Goal: Transaction & Acquisition: Purchase product/service

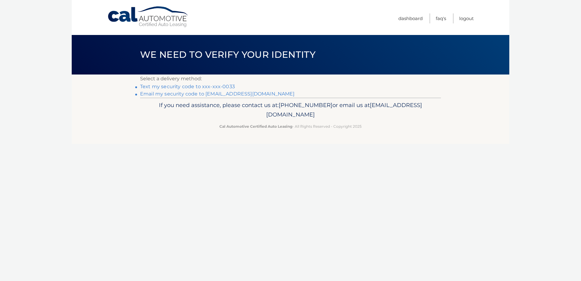
click at [217, 87] on link "Text my security code to xxx-xxx-0033" at bounding box center [187, 87] width 95 height 6
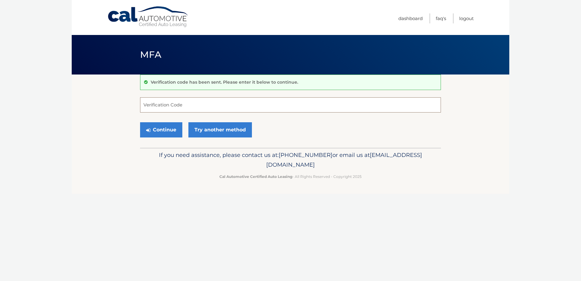
click at [159, 106] on input "Verification Code" at bounding box center [290, 104] width 301 height 15
type input "607430"
click at [165, 128] on button "Continue" at bounding box center [161, 129] width 42 height 15
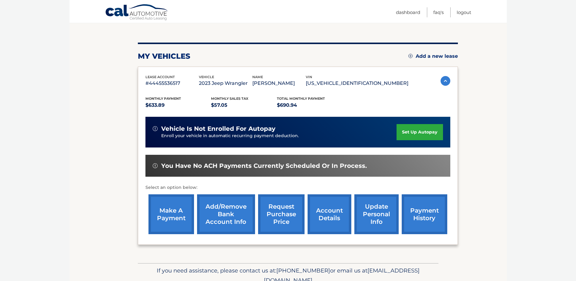
scroll to position [61, 0]
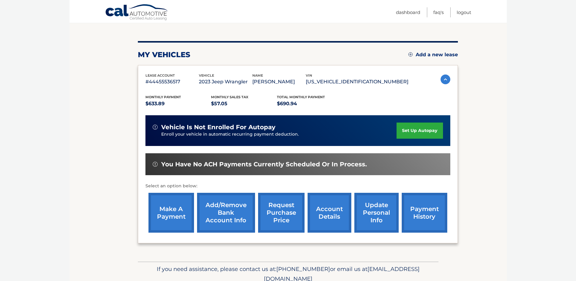
click at [172, 213] on link "make a payment" at bounding box center [171, 213] width 46 height 40
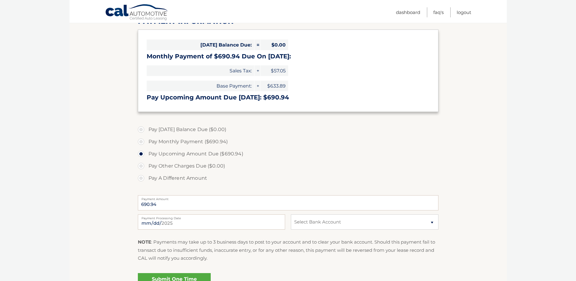
scroll to position [91, 0]
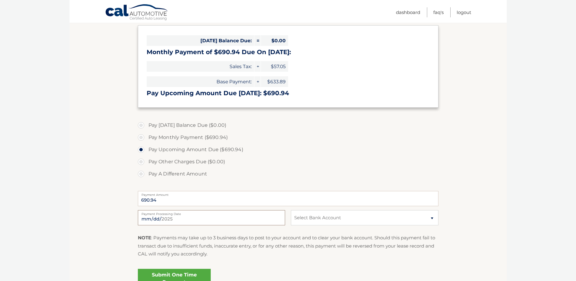
click at [226, 218] on input "2025-08-30" at bounding box center [211, 217] width 147 height 15
type input "2025-08-31"
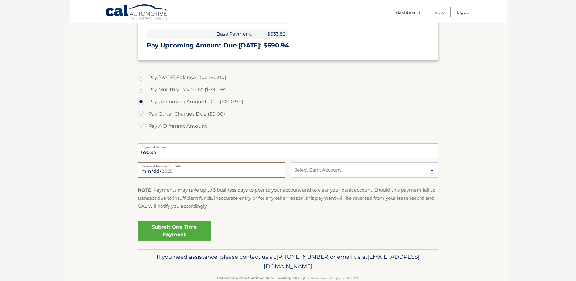
scroll to position [152, 0]
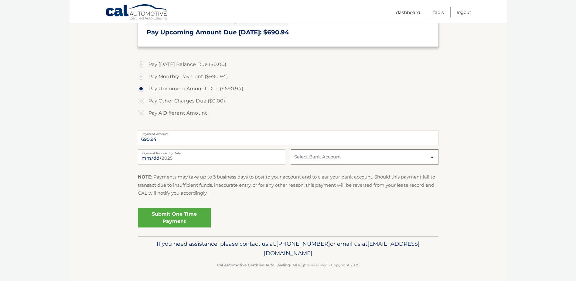
click at [432, 158] on select "Select Bank Account Checking WELLS FARGO BANK *****5429 Checking PNCBANK, NATIO…" at bounding box center [364, 156] width 147 height 15
select select "Yzg2ZGVmODMtMTg0Yy00ZDc2LTlhNTItNTNlNGEwZDYyMWRl"
click at [291, 149] on select "Select Bank Account Checking WELLS FARGO BANK *****5429 Checking PNCBANK, NATIO…" at bounding box center [364, 156] width 147 height 15
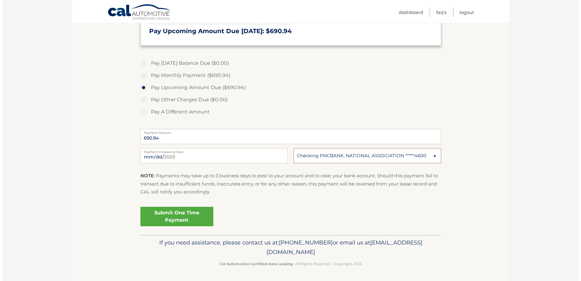
scroll to position [153, 0]
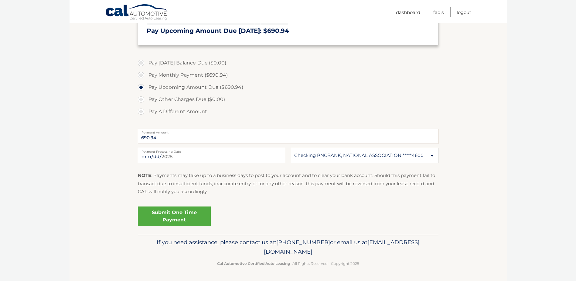
click at [184, 213] on link "Submit One Time Payment" at bounding box center [174, 215] width 73 height 19
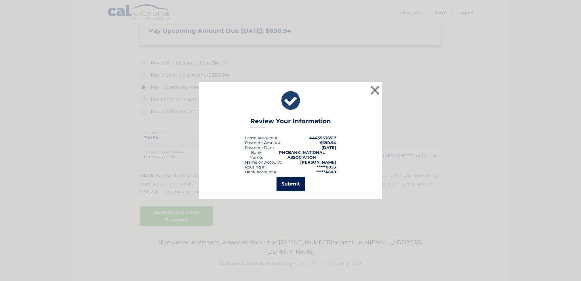
click at [288, 187] on button "Submit" at bounding box center [290, 183] width 28 height 15
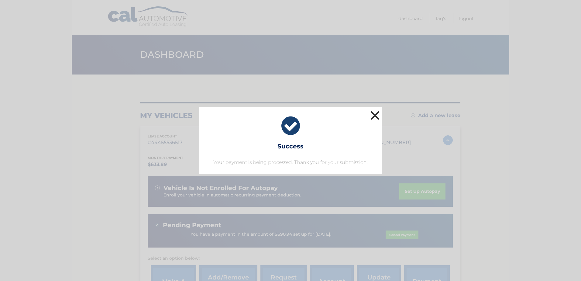
click at [376, 112] on button "×" at bounding box center [375, 115] width 12 height 12
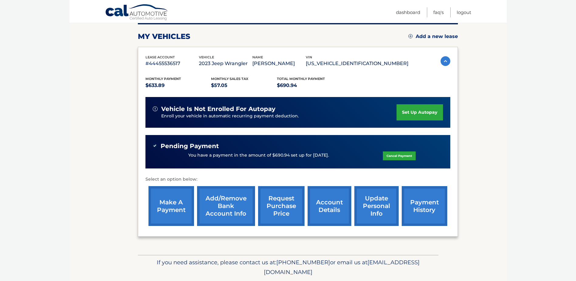
scroll to position [91, 0]
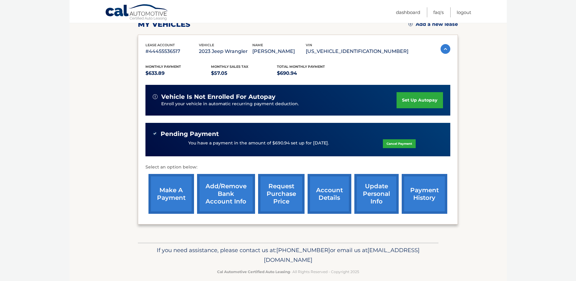
click at [329, 194] on link "account details" at bounding box center [330, 194] width 44 height 40
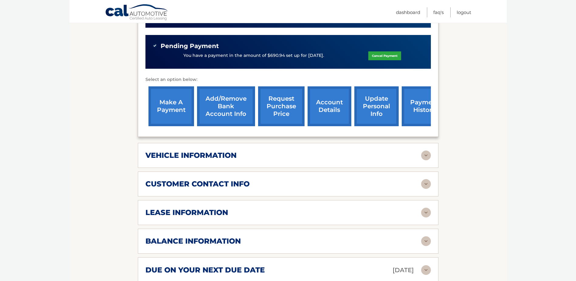
scroll to position [213, 0]
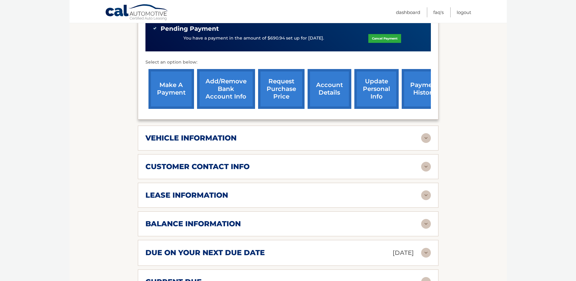
click at [427, 190] on img at bounding box center [426, 195] width 10 height 10
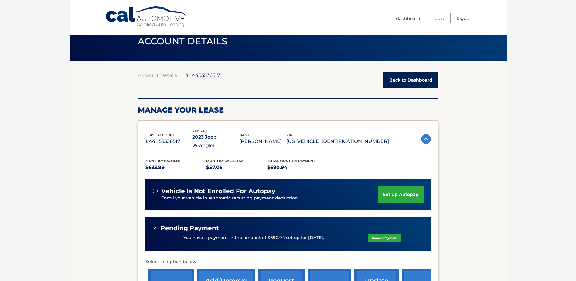
scroll to position [0, 0]
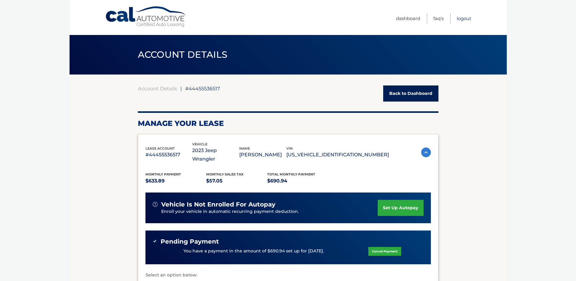
click at [466, 19] on link "Logout" at bounding box center [464, 18] width 15 height 10
